Goal: Find specific page/section: Find specific page/section

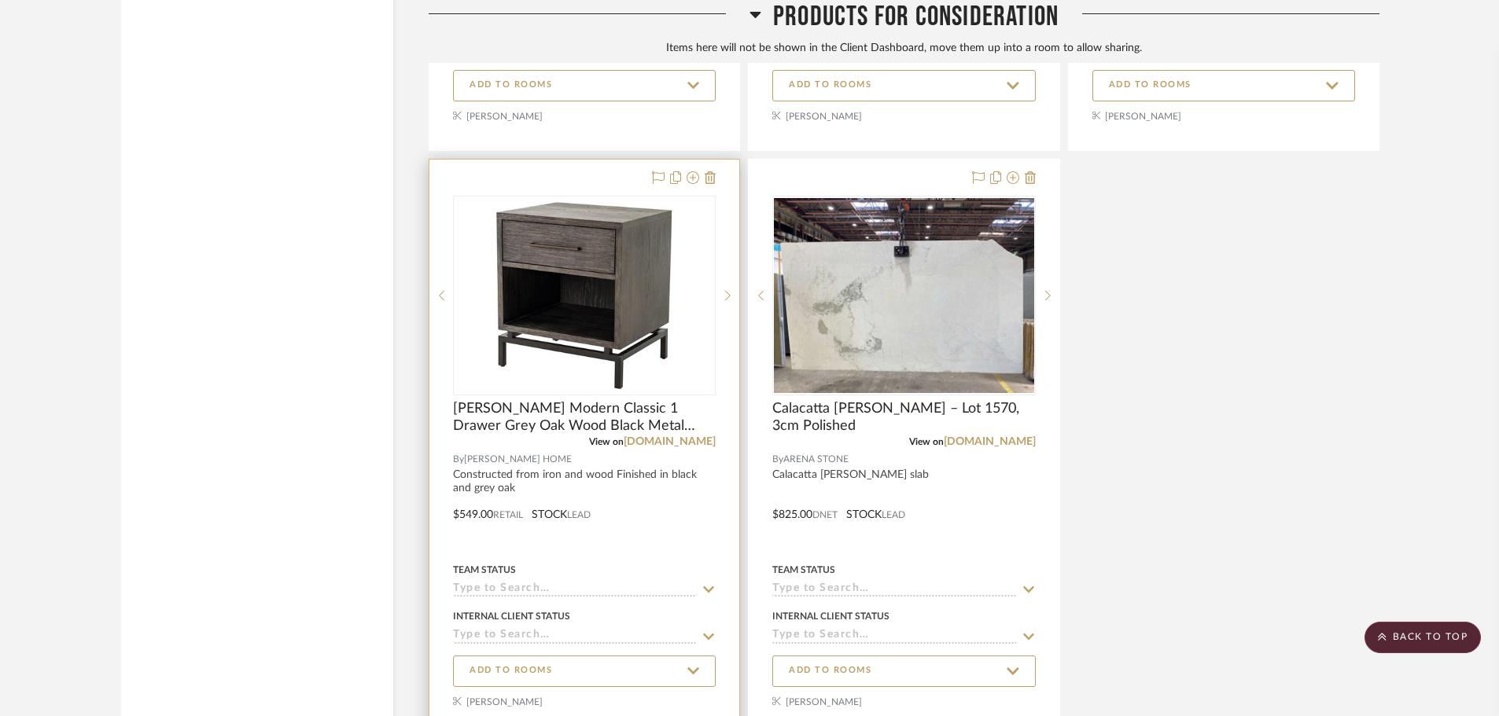
scroll to position [9464, 0]
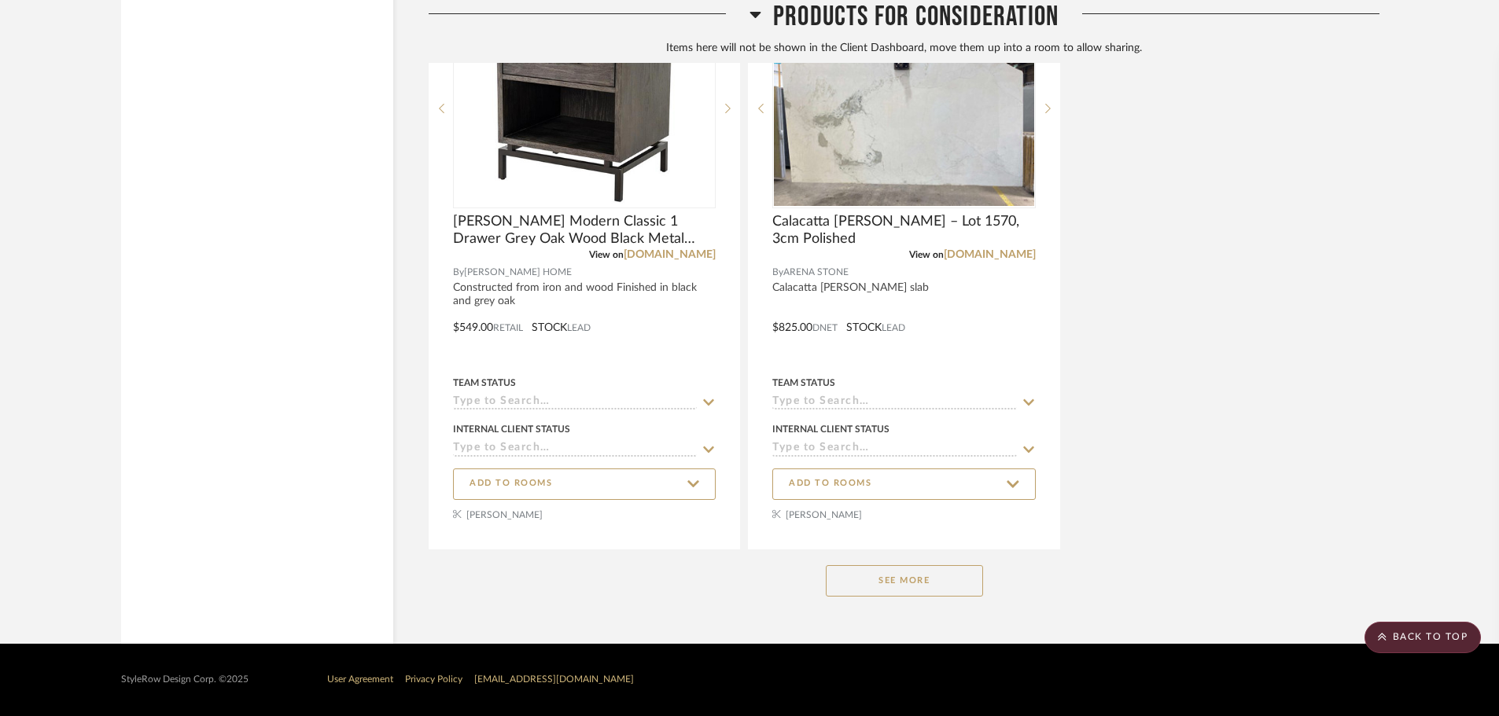
click at [932, 593] on button "See More" at bounding box center [904, 580] width 157 height 31
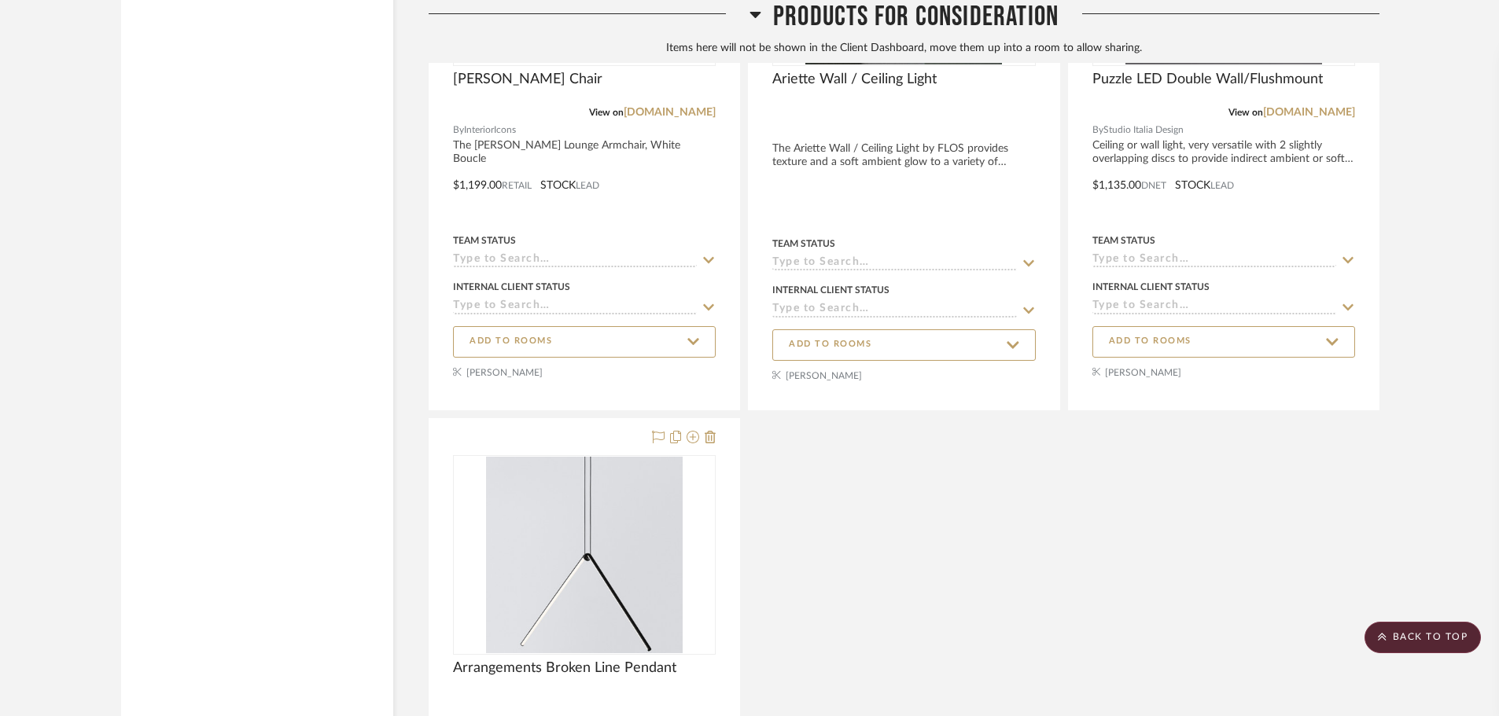
scroll to position [21235, 0]
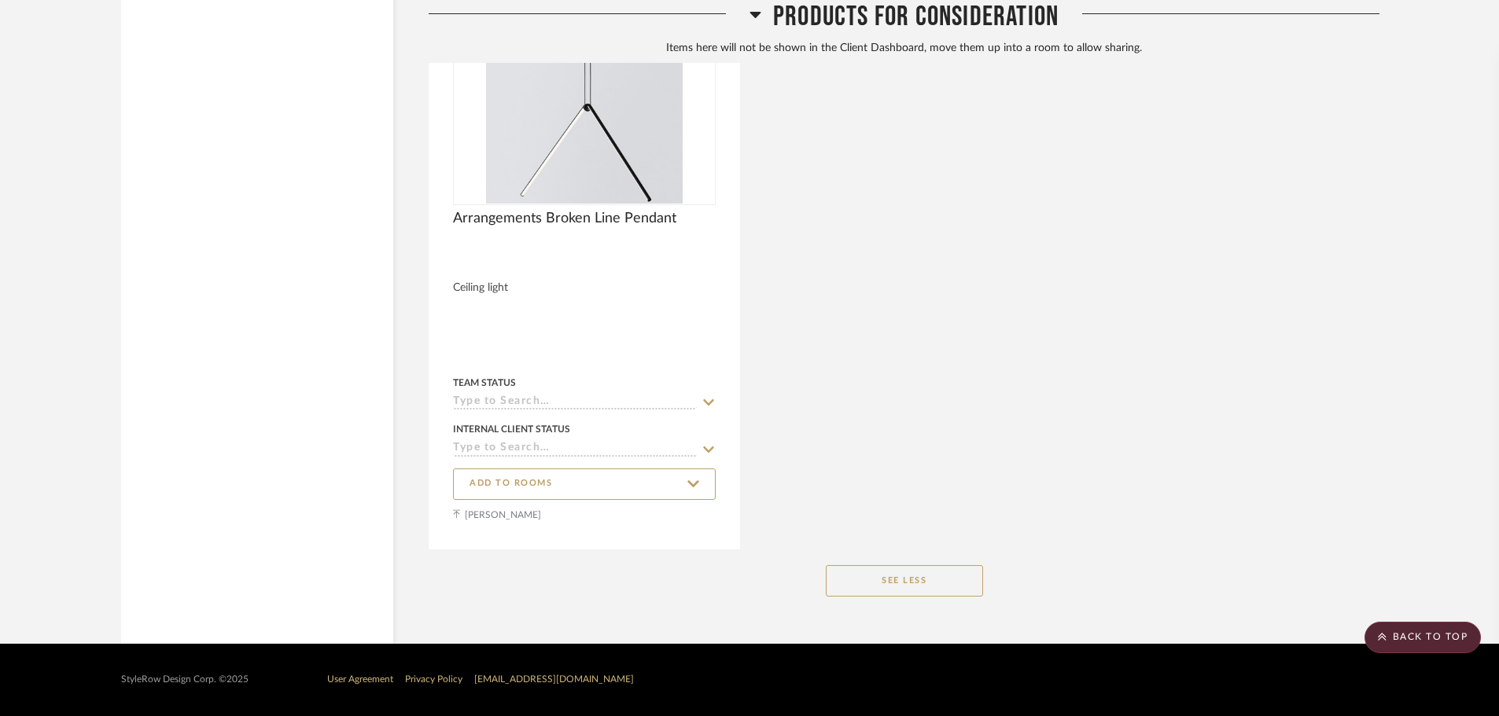
click at [938, 586] on button "See Less" at bounding box center [904, 580] width 157 height 31
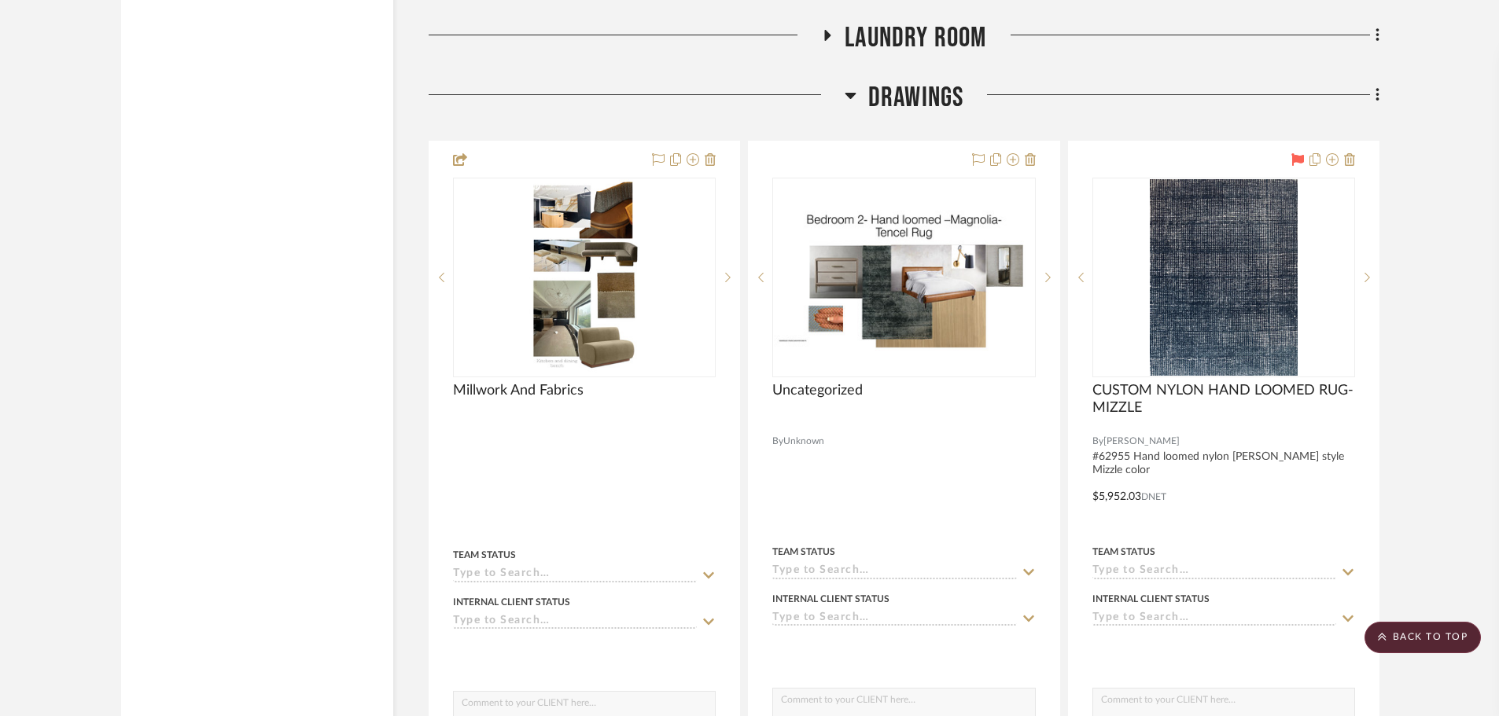
scroll to position [3028, 0]
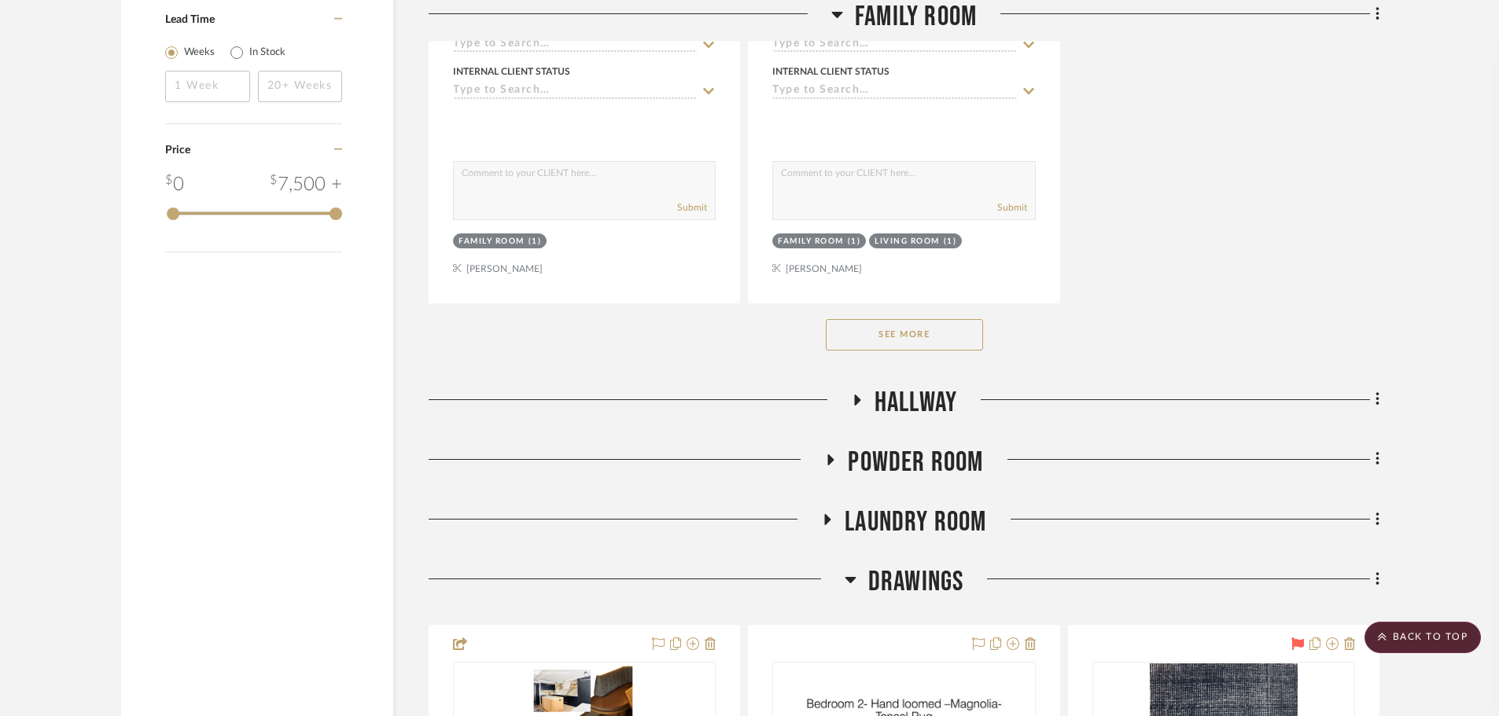
drag, startPoint x: 1366, startPoint y: 277, endPoint x: 1352, endPoint y: 113, distance: 164.1
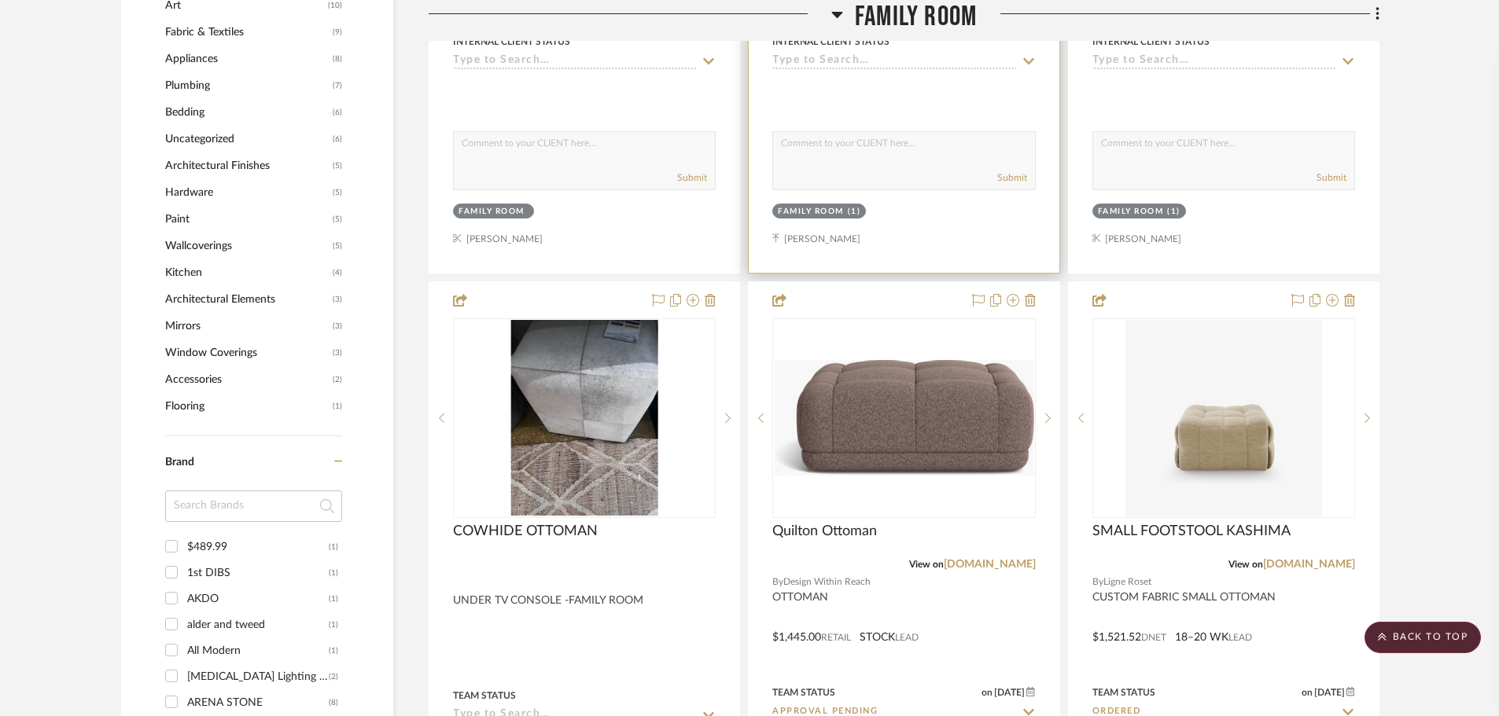
scroll to position [1220, 0]
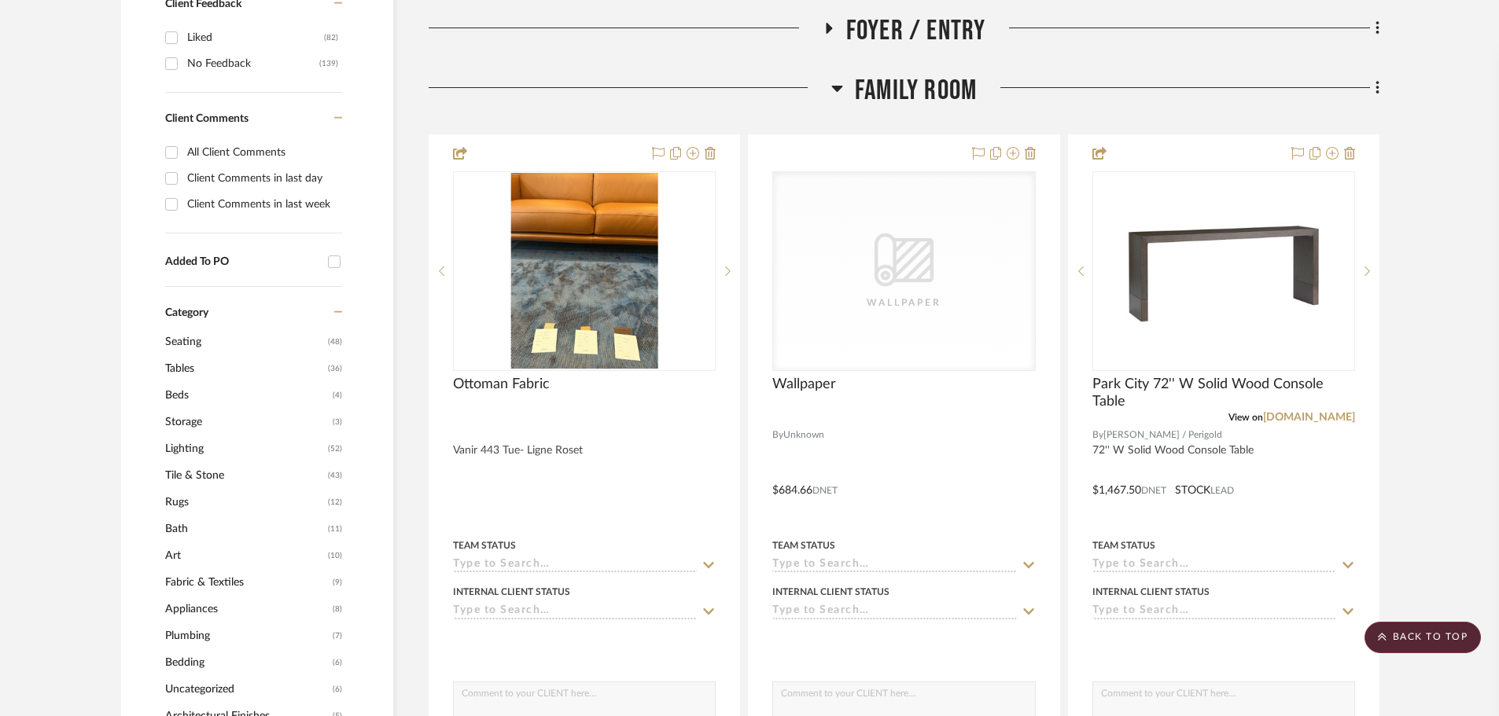
click at [833, 82] on icon at bounding box center [837, 88] width 12 height 19
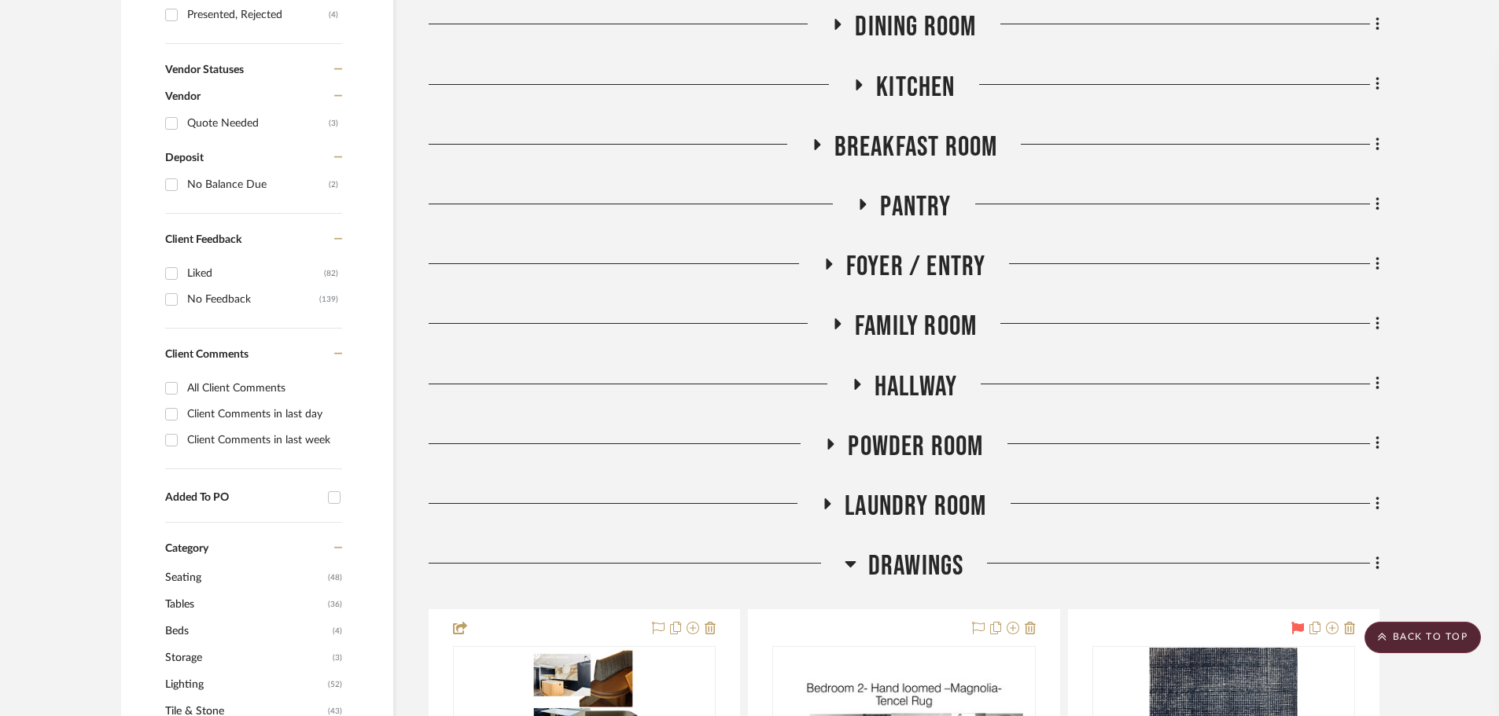
scroll to position [748, 0]
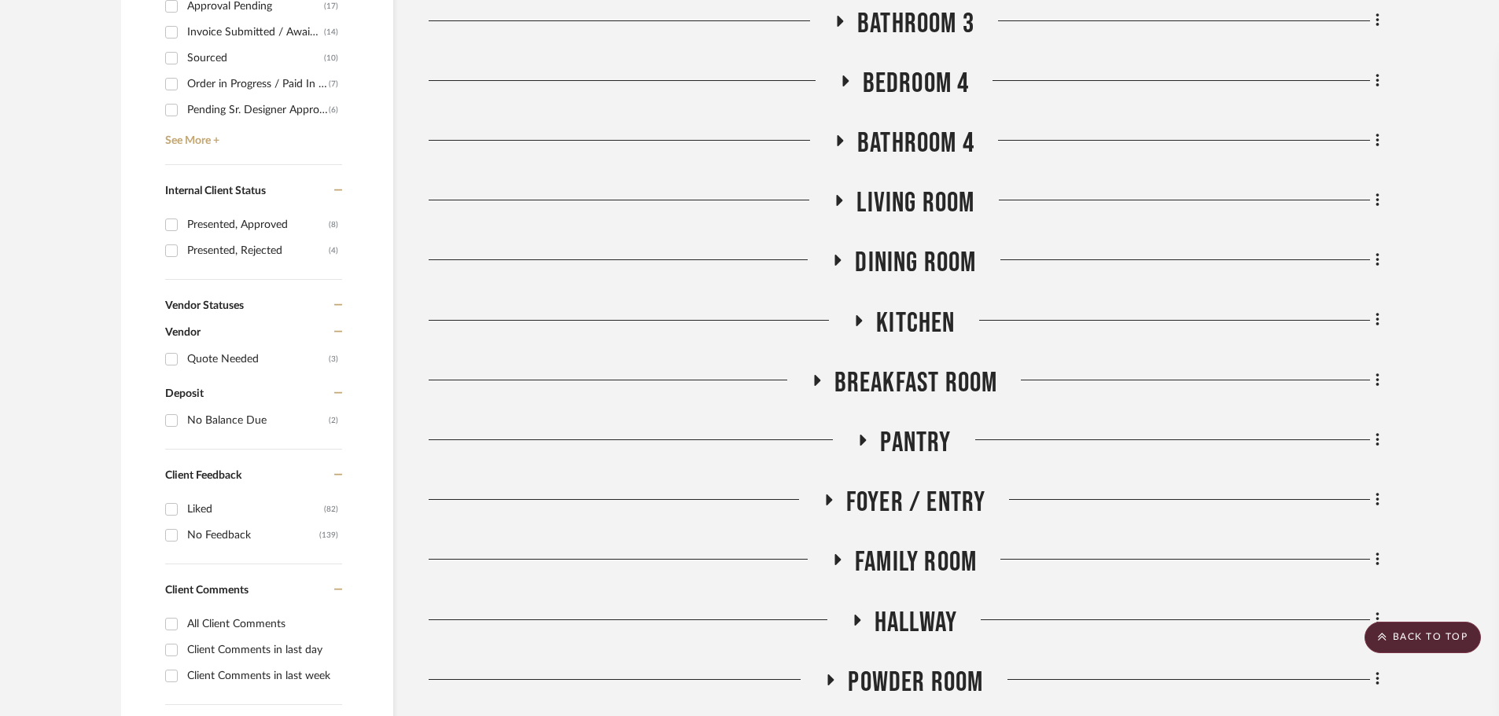
click at [834, 19] on icon at bounding box center [839, 21] width 19 height 12
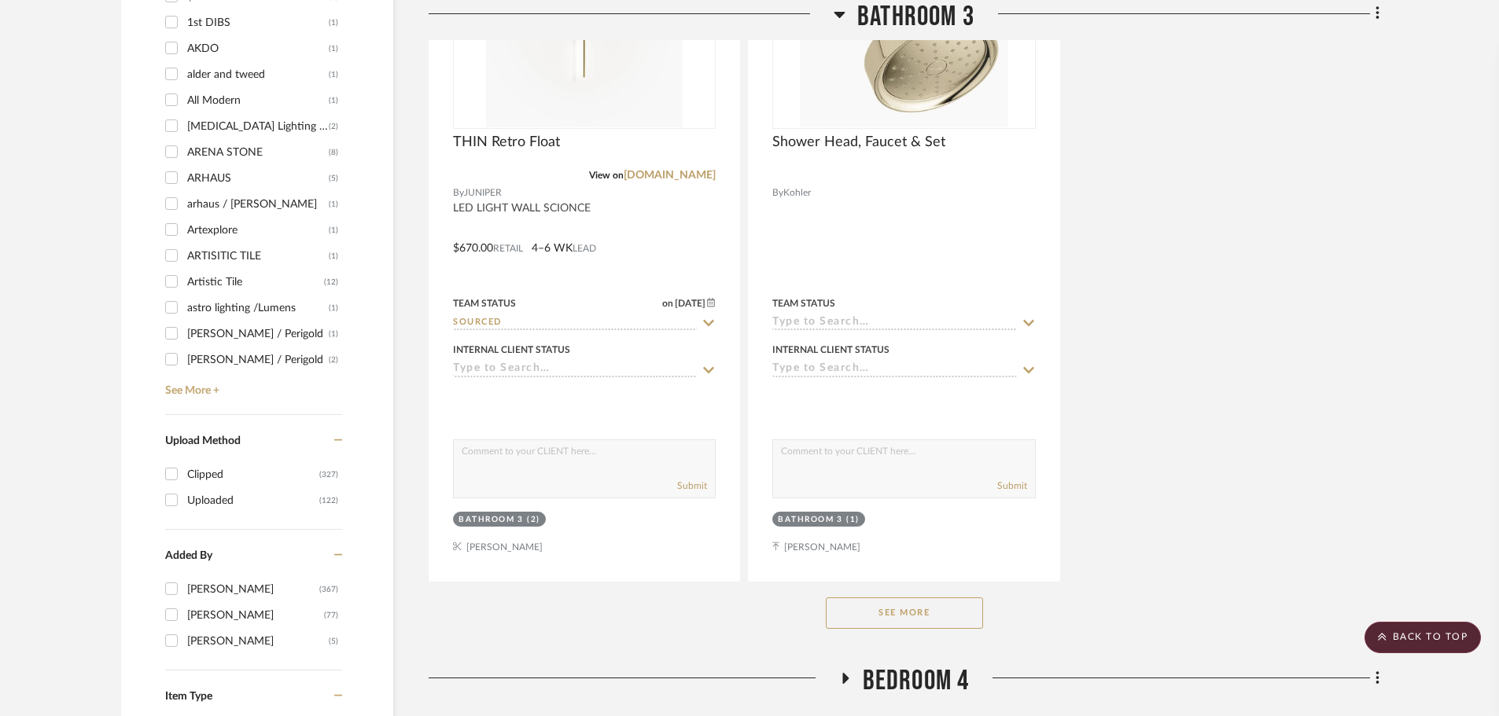
scroll to position [2478, 0]
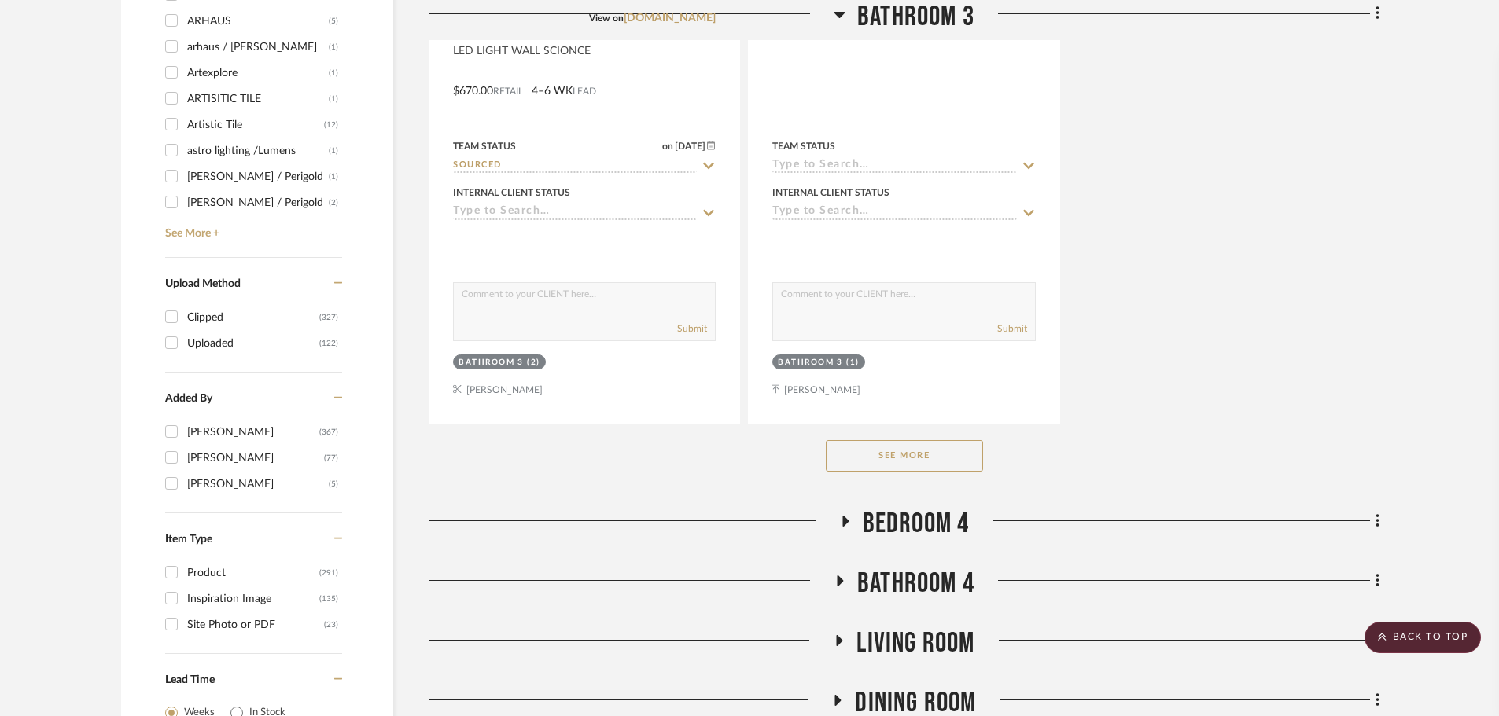
click at [936, 461] on button "See More" at bounding box center [904, 455] width 157 height 31
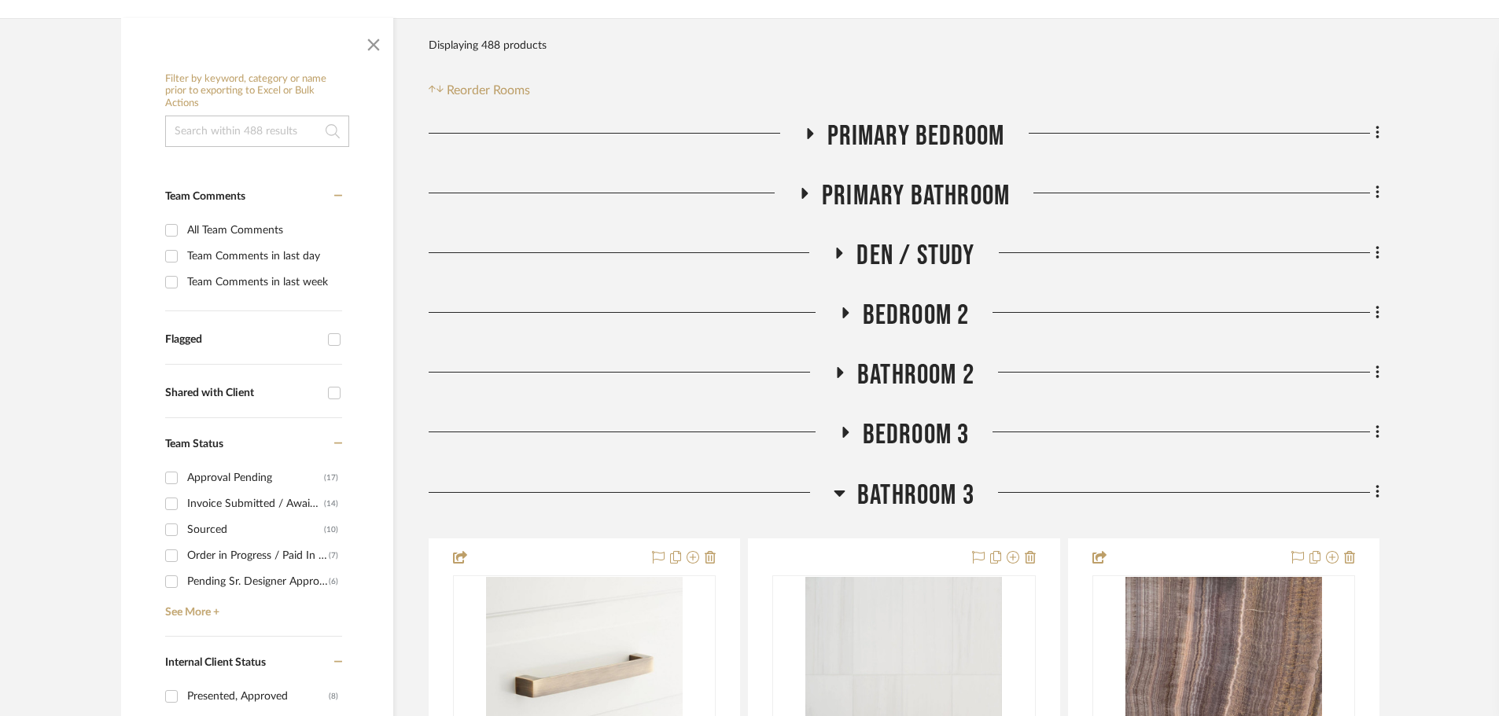
scroll to position [0, 0]
